Goal: Information Seeking & Learning: Find specific page/section

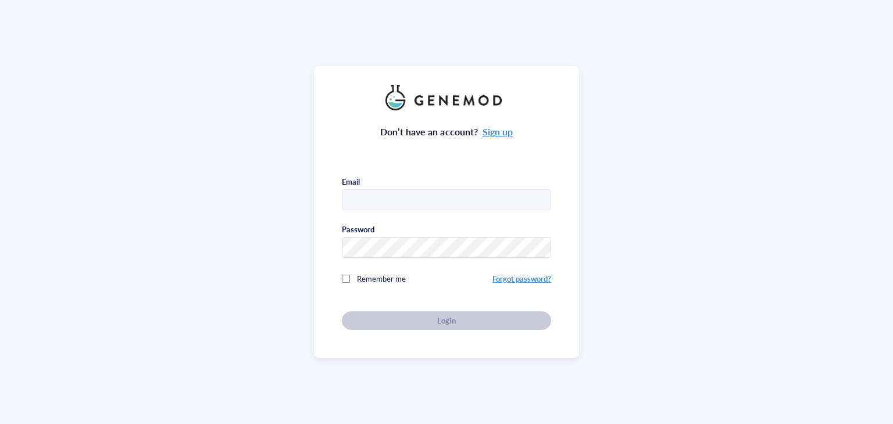
type input "[EMAIL_ADDRESS][DOMAIN_NAME]"
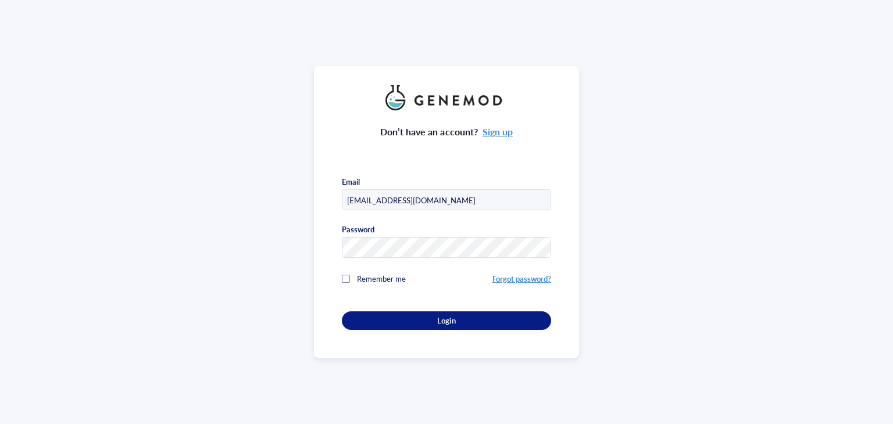
click at [441, 319] on div "Don’t have an account? Sign up Email [EMAIL_ADDRESS][DOMAIN_NAME] Password Reme…" at bounding box center [446, 220] width 209 height 220
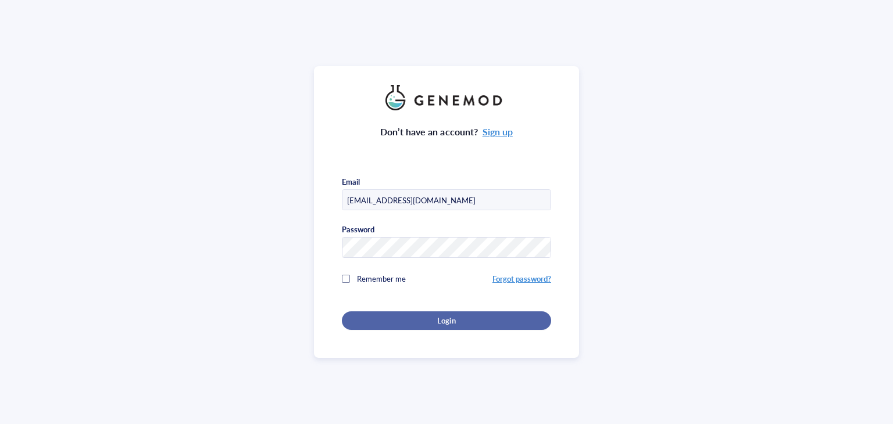
click at [442, 321] on span "Login" at bounding box center [446, 321] width 18 height 10
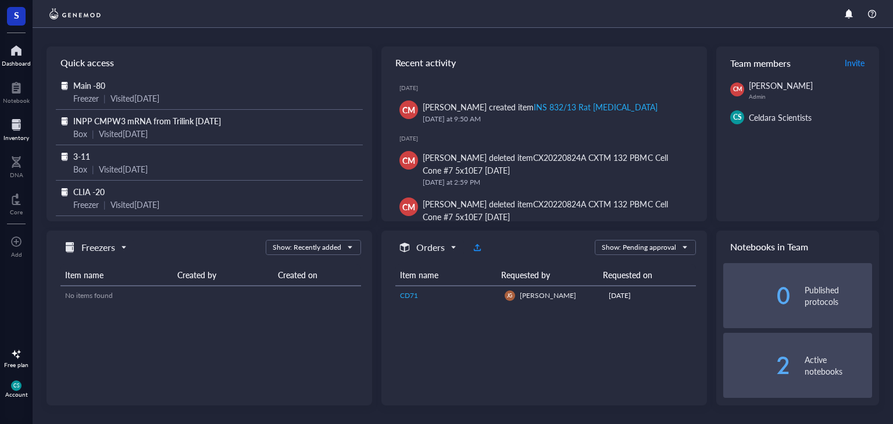
click at [12, 135] on div "Inventory" at bounding box center [16, 137] width 26 height 7
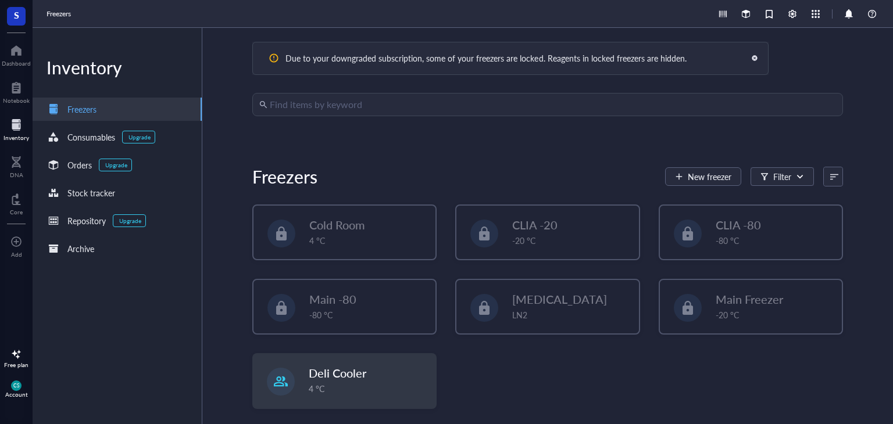
click at [355, 108] on input "search" at bounding box center [553, 105] width 566 height 22
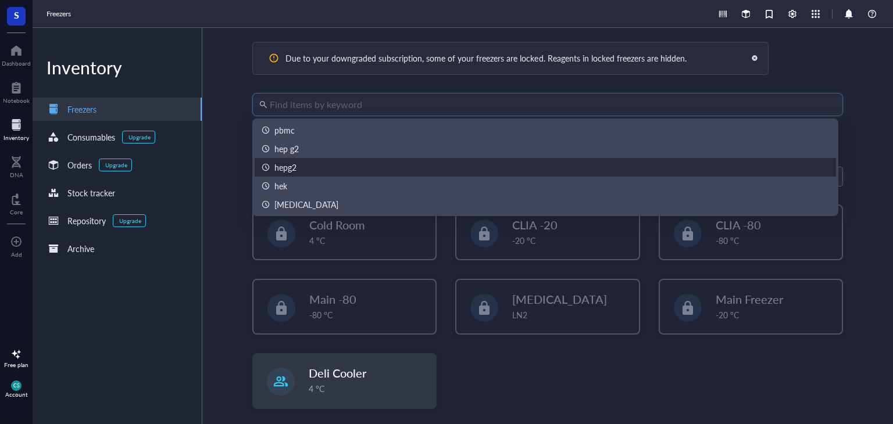
click at [518, 385] on div "Cold Room 4 °C CLIA -20 -20 °C CLIA -80 -80 °C Main -80 -80 °C Liquid Nitrogen …" at bounding box center [547, 316] width 591 height 223
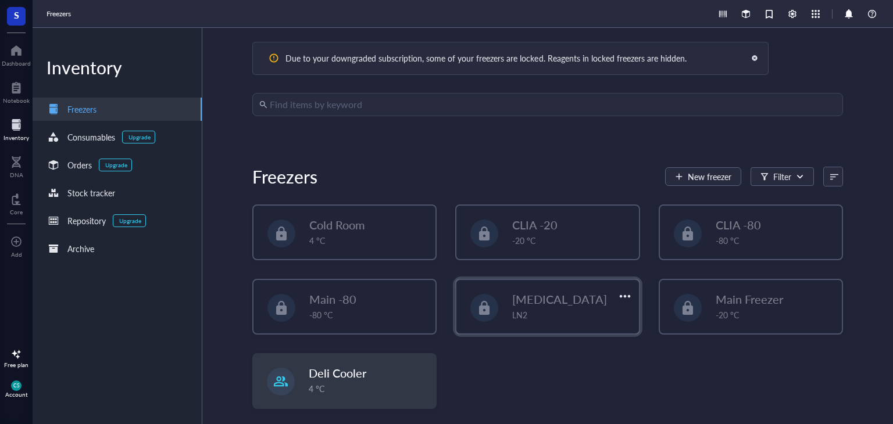
click at [523, 317] on div "LN2" at bounding box center [571, 315] width 119 height 13
click at [426, 101] on input "search" at bounding box center [553, 105] width 566 height 22
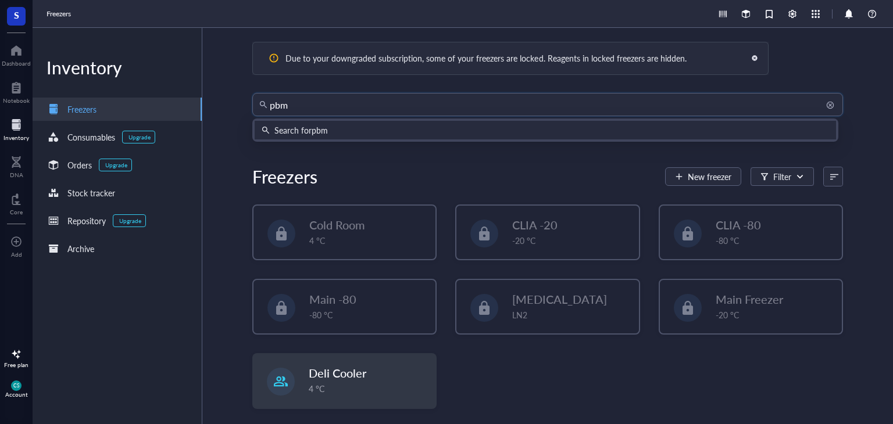
type input "pbmc"
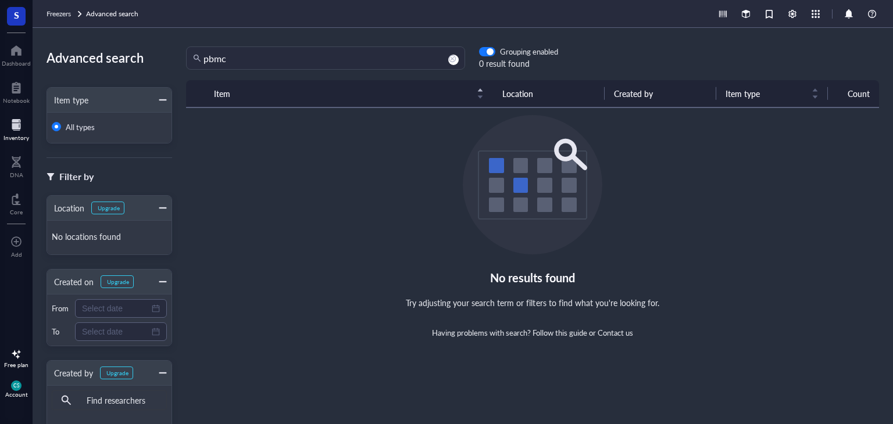
click at [13, 138] on div "Inventory" at bounding box center [16, 137] width 26 height 7
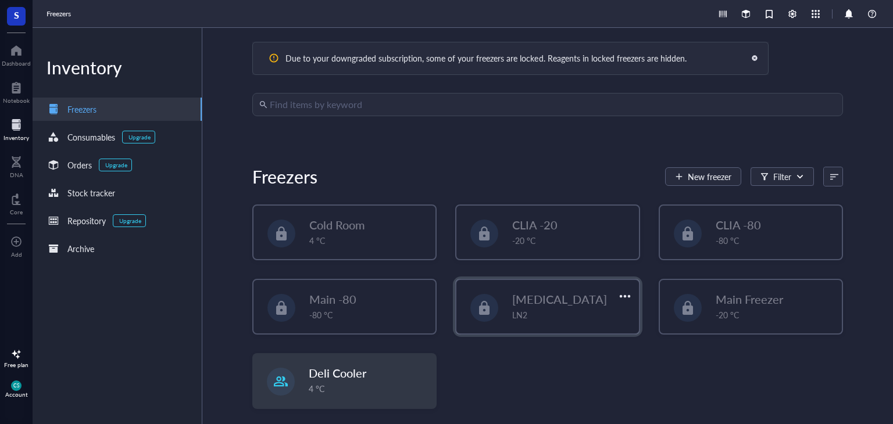
click at [575, 301] on span "[MEDICAL_DATA]" at bounding box center [559, 299] width 95 height 16
click at [574, 371] on div "Cold Room 4 °C CLIA -20 -20 °C CLIA -80 -80 °C Main -80 -80 °C Liquid Nitrogen …" at bounding box center [547, 316] width 591 height 223
click at [877, 10] on div at bounding box center [872, 14] width 14 height 14
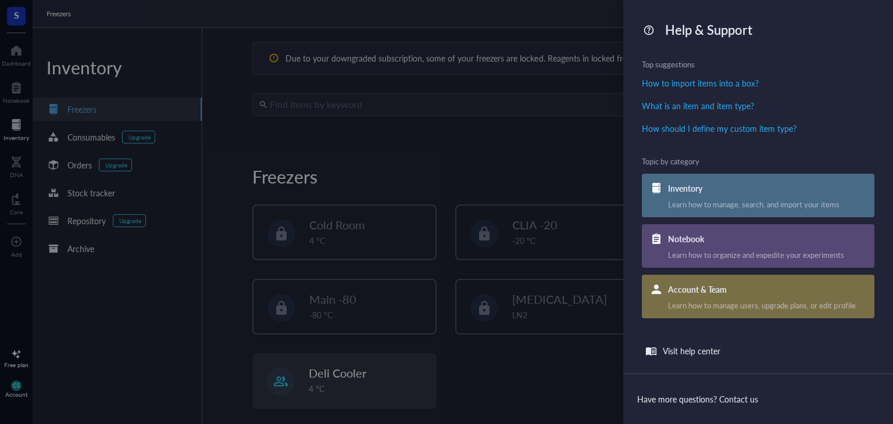
drag, startPoint x: 877, startPoint y: 10, endPoint x: 528, endPoint y: 144, distance: 373.5
click at [528, 144] on div at bounding box center [446, 212] width 893 height 424
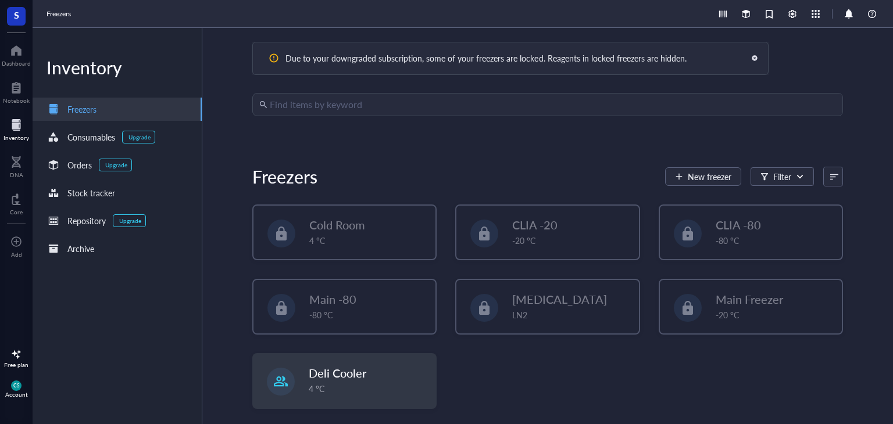
click at [584, 392] on div "Cold Room 4 °C CLIA -20 -20 °C CLIA -80 -80 °C Main -80 -80 °C Liquid Nitrogen …" at bounding box center [547, 316] width 591 height 223
click at [725, 395] on div "Cold Room 4 °C CLIA -20 -20 °C CLIA -80 -80 °C Main -80 -80 °C Liquid Nitrogen …" at bounding box center [547, 316] width 591 height 223
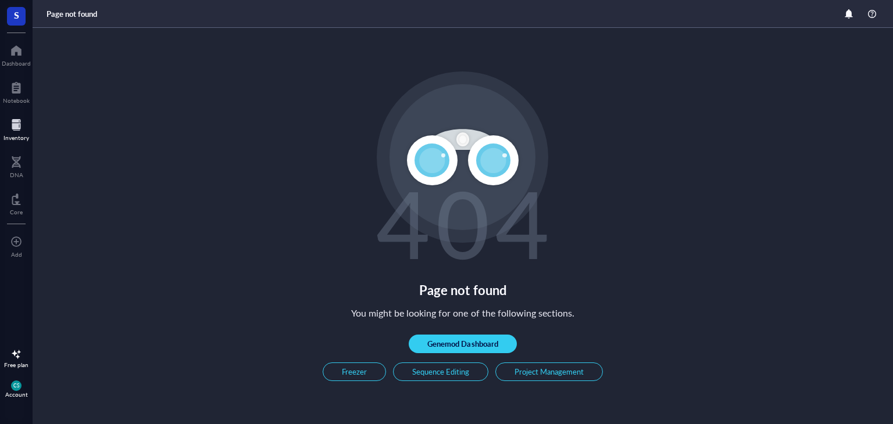
click at [7, 141] on div "Inventory" at bounding box center [16, 137] width 26 height 7
click at [19, 126] on div at bounding box center [16, 125] width 26 height 19
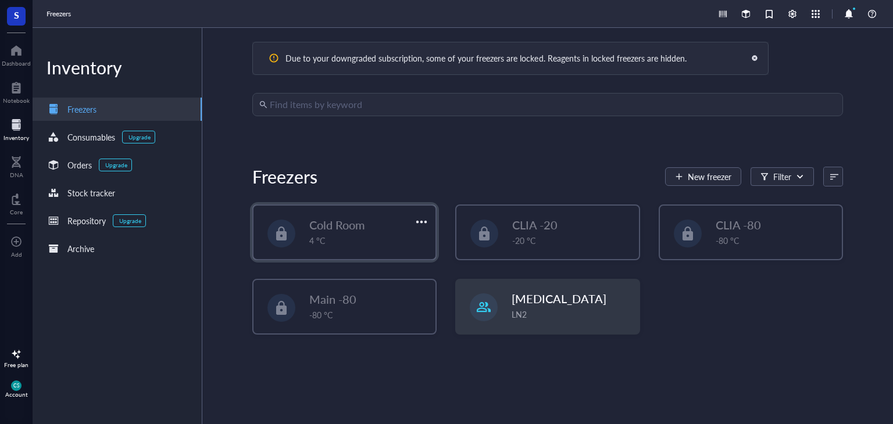
click at [341, 219] on span "Cold Room" at bounding box center [337, 225] width 56 height 16
click at [573, 242] on div "-20 °C" at bounding box center [571, 240] width 119 height 13
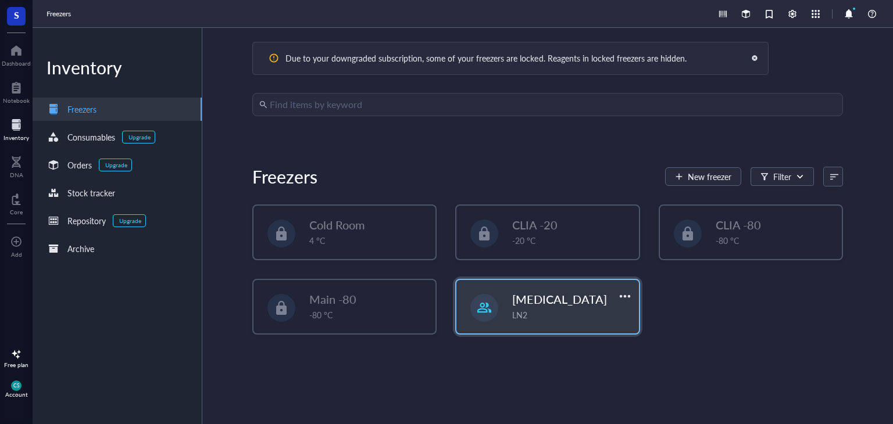
click at [560, 314] on div "LN2" at bounding box center [571, 315] width 119 height 13
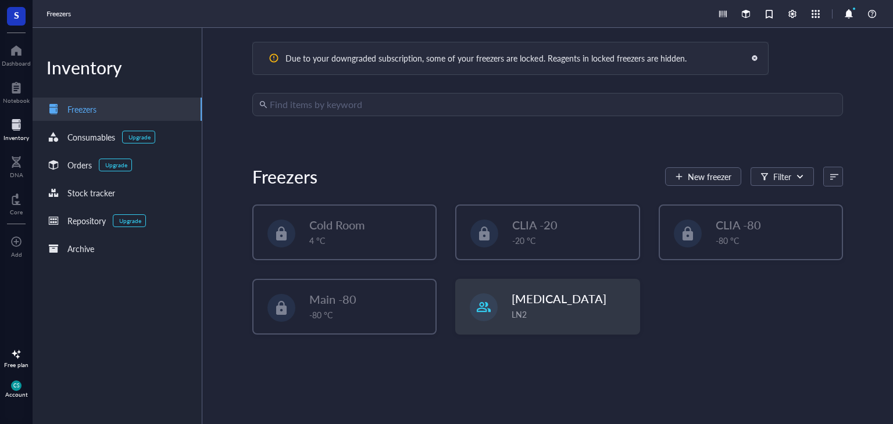
click at [346, 103] on input "search" at bounding box center [553, 105] width 566 height 22
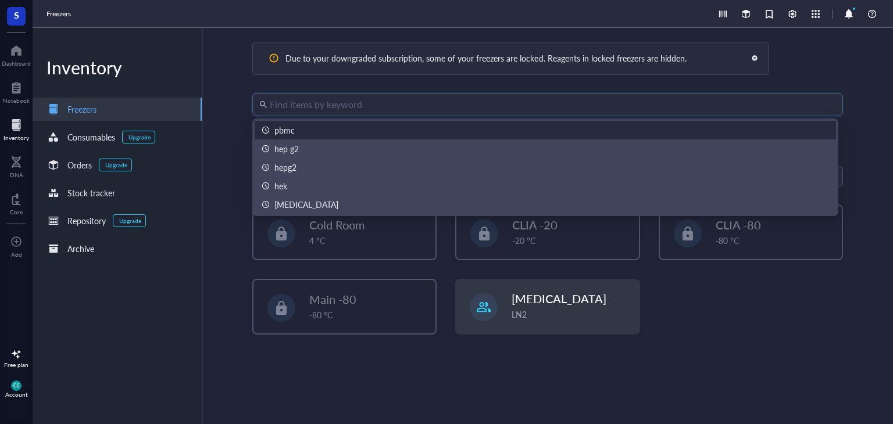
type input "o"
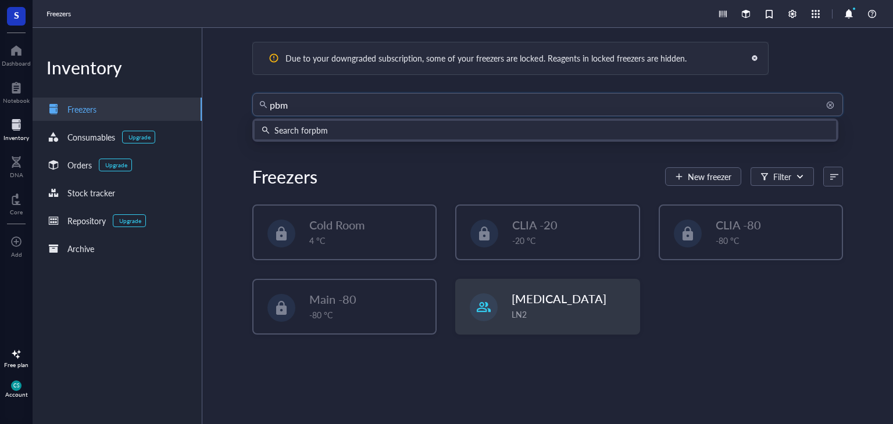
type input "pbmc"
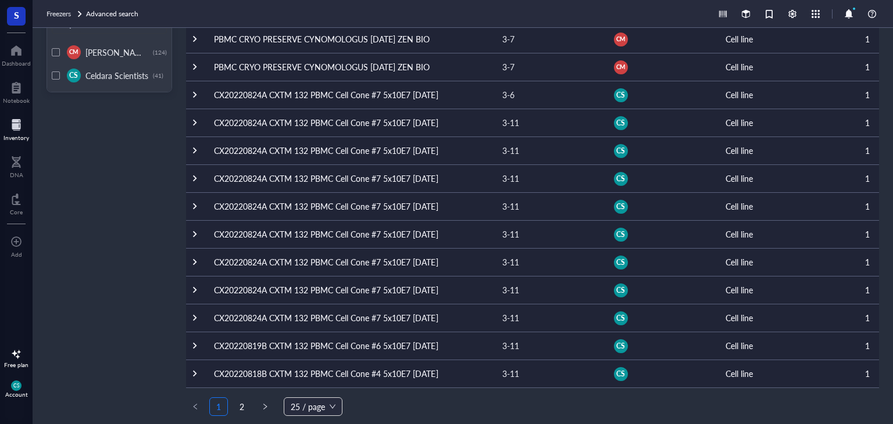
scroll to position [419, 0]
click at [345, 95] on td "CX20220824A CXTM 132 PBMC Cell Cone #7 5x10E7 [DATE]" at bounding box center [349, 94] width 288 height 28
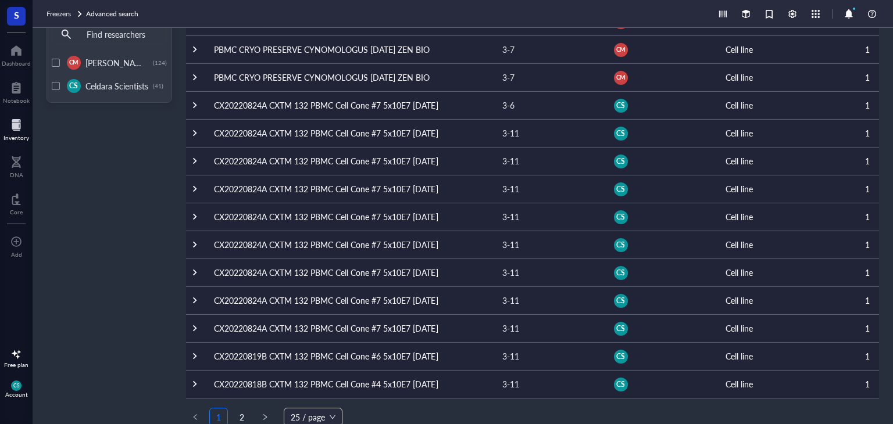
scroll to position [419, 0]
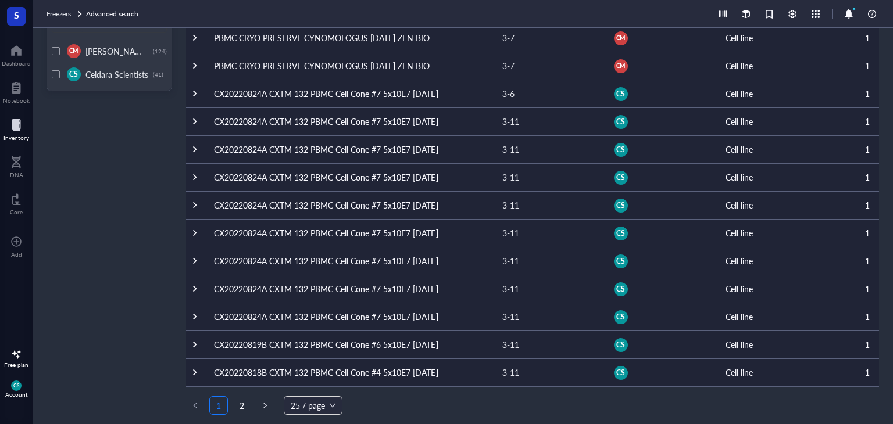
click at [393, 128] on td "CX20220824A CXTM 132 PBMC Cell Cone #7 5x10E7 [DATE]" at bounding box center [349, 122] width 288 height 28
